Goal: Information Seeking & Learning: Learn about a topic

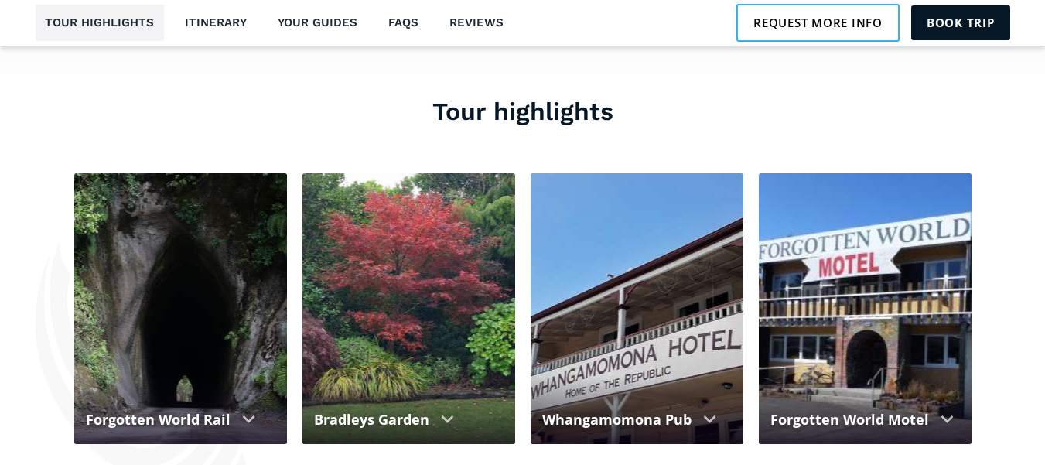
scroll to position [1191, 0]
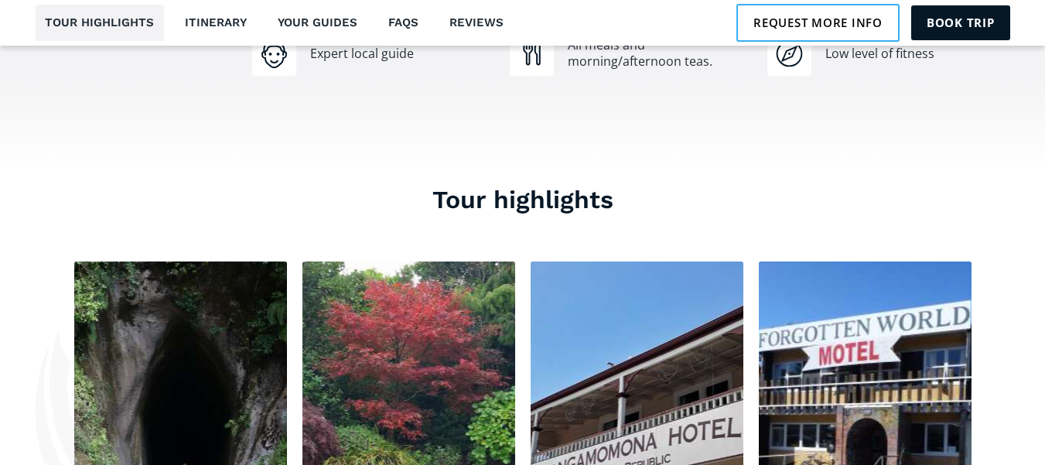
drag, startPoint x: 1052, startPoint y: 36, endPoint x: 1056, endPoint y: 130, distance: 93.7
click at [958, 22] on link "Book trip" at bounding box center [960, 22] width 99 height 34
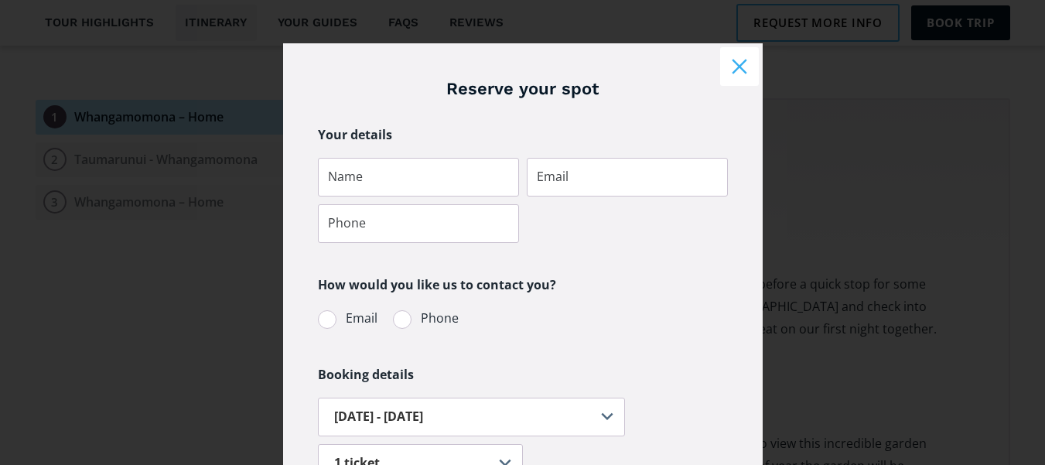
scroll to position [0, 0]
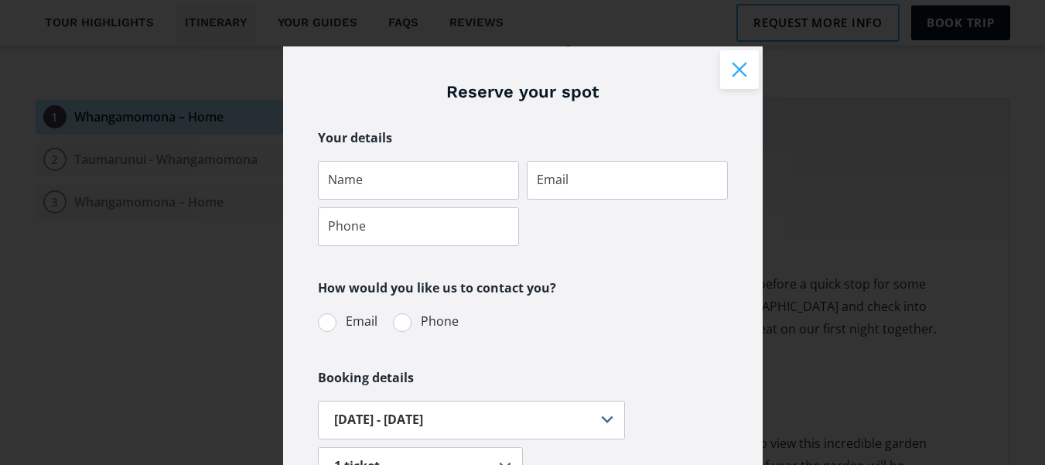
click at [733, 69] on button "Close modal" at bounding box center [739, 69] width 39 height 39
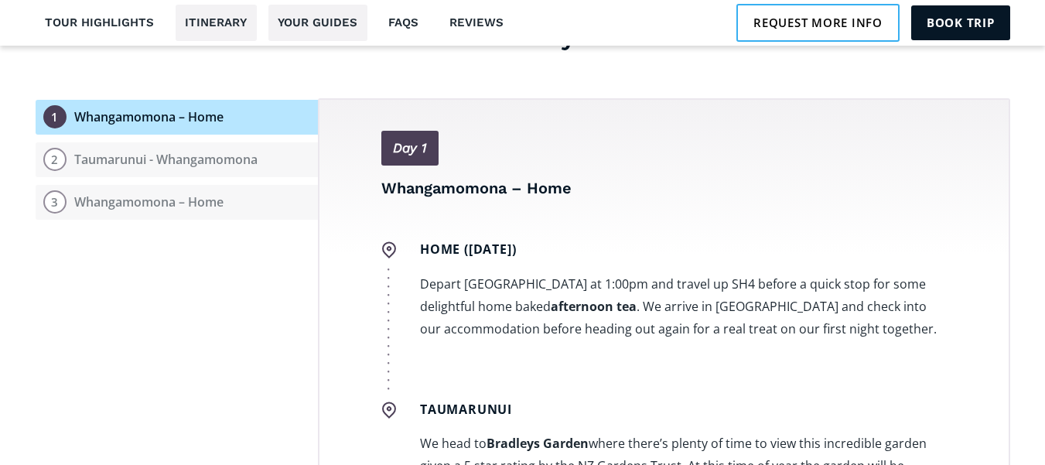
click at [323, 23] on link "Your guides" at bounding box center [317, 23] width 99 height 36
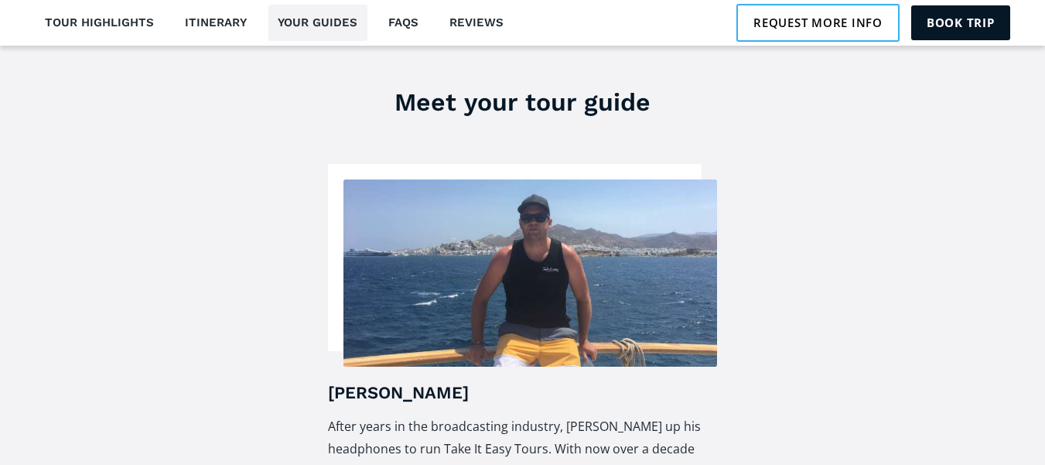
scroll to position [2412, 0]
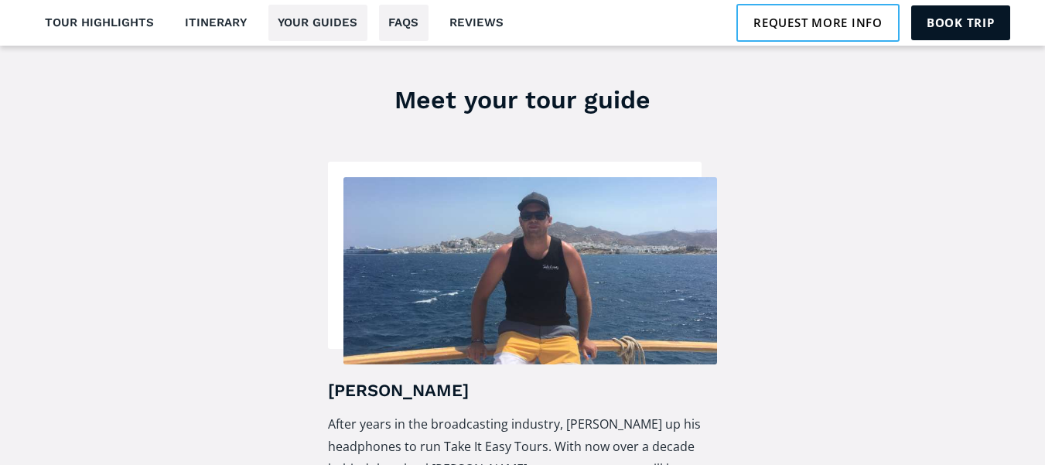
click at [396, 19] on link "FAQs" at bounding box center [403, 23] width 49 height 36
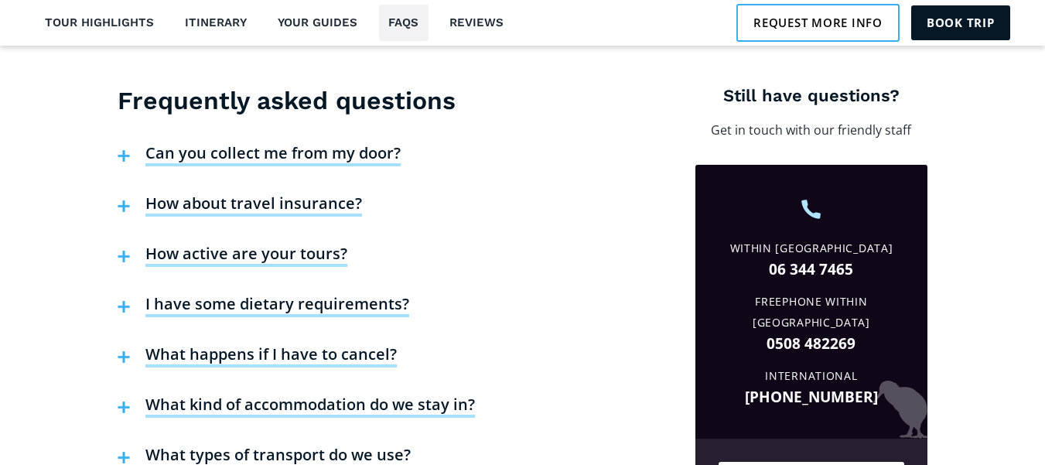
scroll to position [3141, 0]
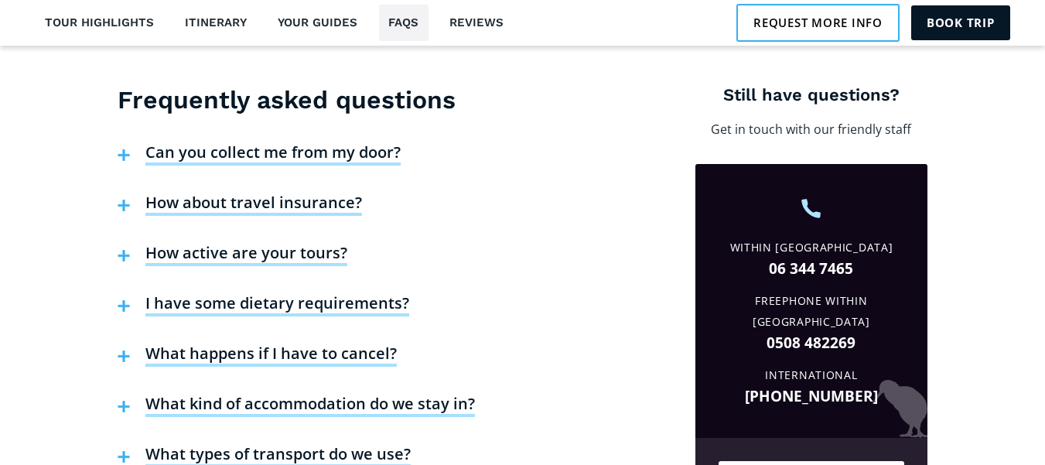
click at [357, 343] on h4 "What happens if I have to cancel?" at bounding box center [270, 354] width 251 height 23
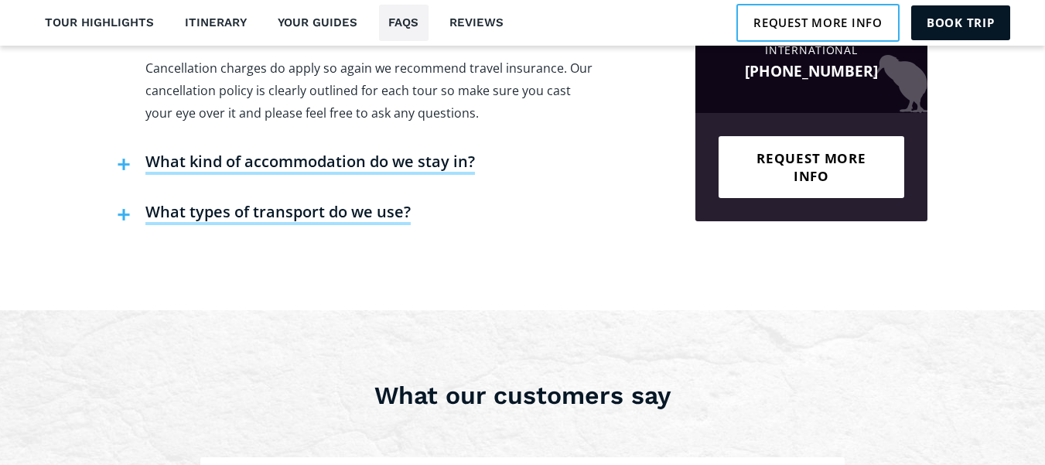
scroll to position [3476, 0]
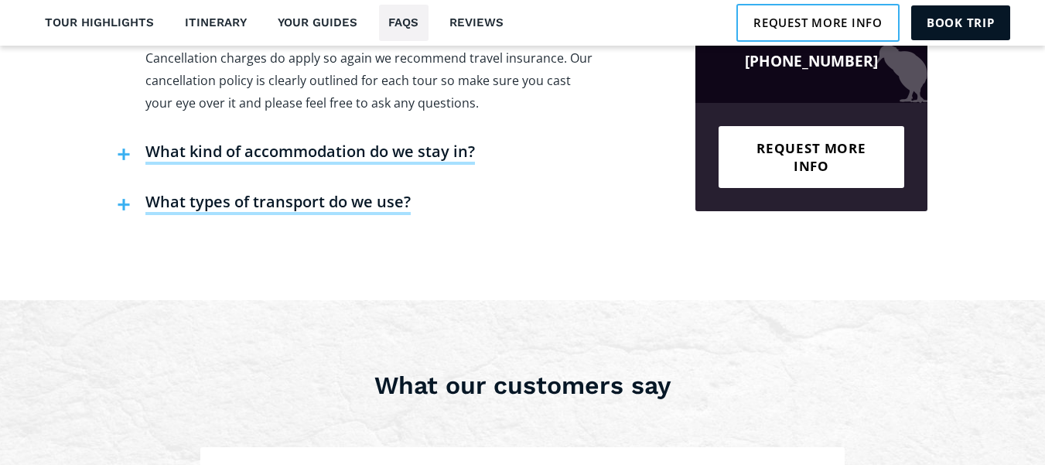
click at [312, 142] on h4 "What kind of accommodation do we stay in?" at bounding box center [309, 153] width 329 height 23
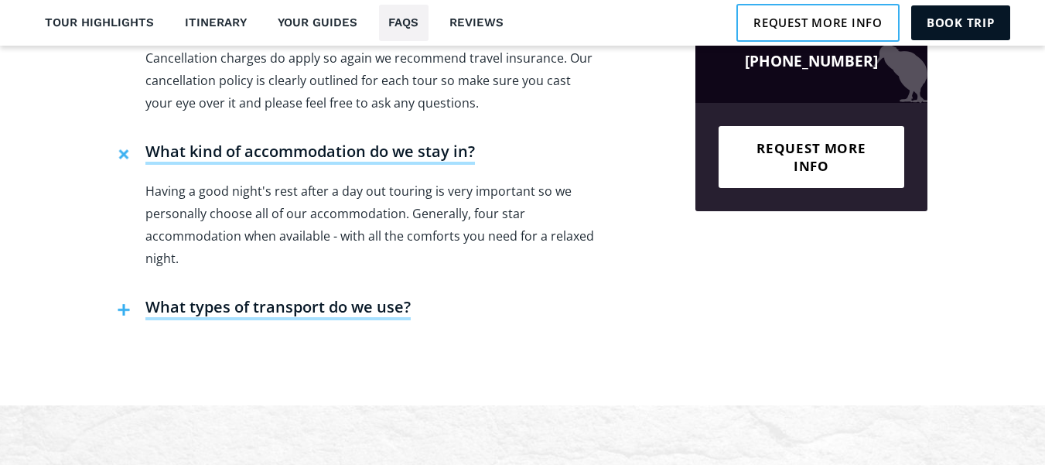
click at [252, 297] on h4 "What types of transport do we use?" at bounding box center [277, 308] width 265 height 23
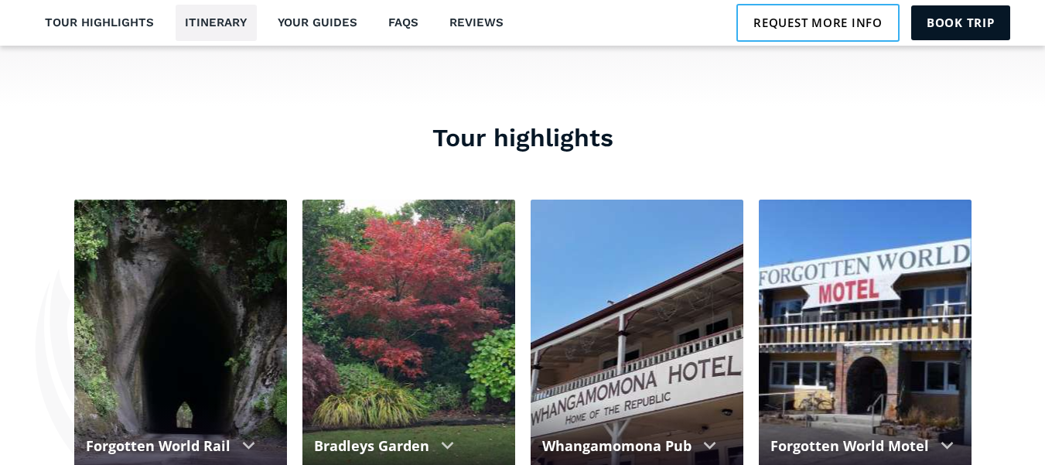
scroll to position [1067, 0]
